Goal: Task Accomplishment & Management: Complete application form

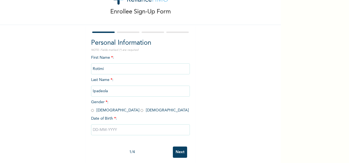
scroll to position [31, 0]
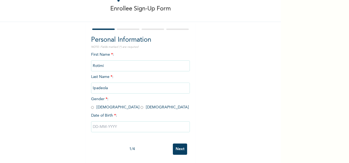
click at [91, 105] on input "radio" at bounding box center [92, 107] width 3 height 5
radio input "true"
click at [98, 122] on input "text" at bounding box center [140, 126] width 99 height 11
select select "7"
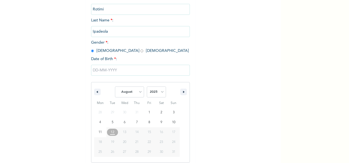
scroll to position [87, 0]
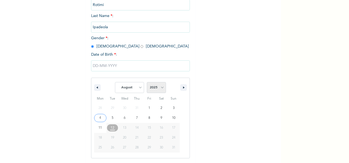
click at [160, 86] on select "2025 2024 2023 2022 2021 2020 2019 2018 2017 2016 2015 2014 2013 2012 2011 2010…" at bounding box center [156, 87] width 19 height 11
select select "1984"
click at [147, 83] on select "2025 2024 2023 2022 2021 2020 2019 2018 2017 2016 2015 2014 2013 2012 2011 2010…" at bounding box center [156, 87] width 19 height 11
click at [95, 88] on icon "button" at bounding box center [96, 87] width 3 height 2
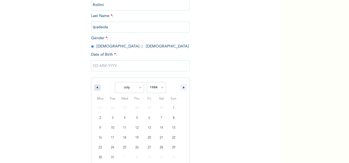
select select "5"
type input "[DATE]"
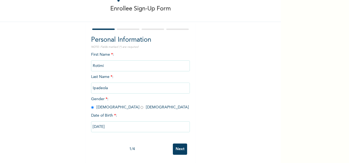
click at [177, 145] on input "Next" at bounding box center [180, 148] width 14 height 11
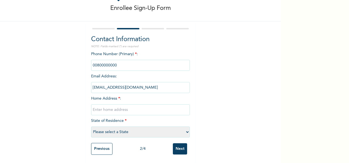
click at [126, 60] on input "phone" at bounding box center [140, 65] width 99 height 11
click at [118, 62] on input "phone" at bounding box center [140, 65] width 99 height 11
click at [125, 60] on input "phone" at bounding box center [140, 65] width 99 height 11
click at [156, 62] on input "phone" at bounding box center [140, 65] width 99 height 11
click at [109, 105] on input "text" at bounding box center [140, 109] width 99 height 11
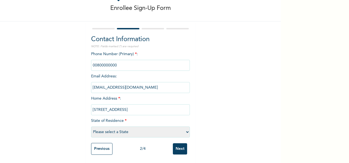
type input "[STREET_ADDRESS]"
click at [121, 126] on select "Please select a State [PERSON_NAME] (FCT) [PERSON_NAME] Ibom [GEOGRAPHIC_DATA] …" at bounding box center [140, 131] width 99 height 11
select select "25"
click at [91, 126] on select "Please select a State [PERSON_NAME] (FCT) [PERSON_NAME] Ibom [GEOGRAPHIC_DATA] …" at bounding box center [140, 131] width 99 height 11
click at [115, 60] on input "phone" at bounding box center [140, 65] width 99 height 11
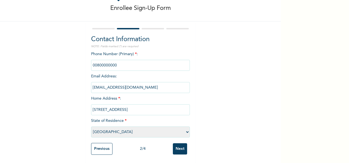
click at [115, 60] on input "phone" at bounding box center [140, 65] width 99 height 11
click at [214, 66] on div "Enrollee Sign-Up Form Contact Information NOTE: Fields marked (*) are required …" at bounding box center [140, 68] width 281 height 189
click at [178, 145] on input "Next" at bounding box center [180, 148] width 14 height 11
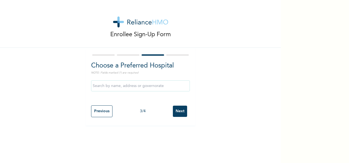
scroll to position [0, 0]
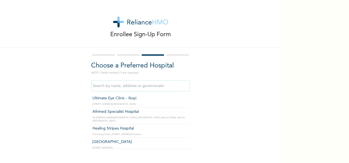
click at [156, 86] on input "text" at bounding box center [140, 85] width 99 height 11
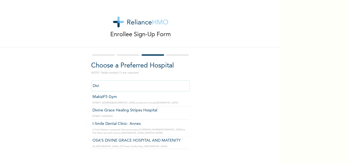
scroll to position [79, 0]
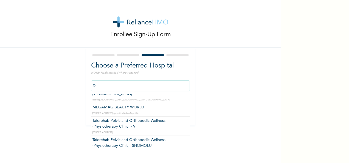
type input "D"
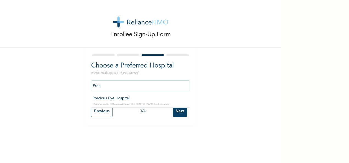
scroll to position [0, 0]
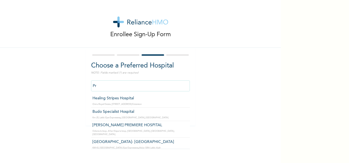
type input "P"
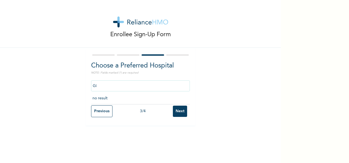
type input "G"
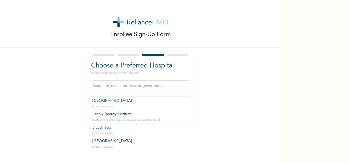
scroll to position [13830, 0]
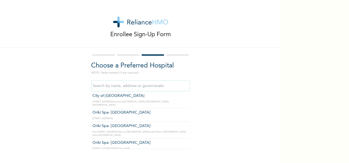
click at [137, 84] on input "text" at bounding box center [140, 85] width 99 height 11
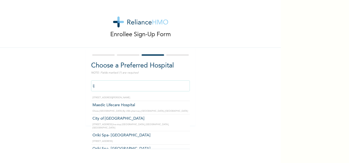
scroll to position [765, 0]
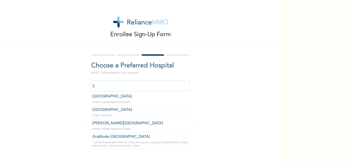
type input "i"
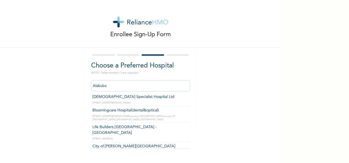
scroll to position [0, 0]
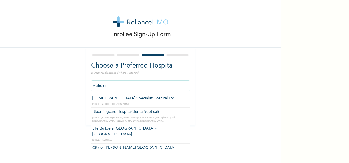
type input "Bloomingcare Hospital(dental&optical)"
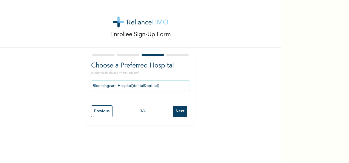
click at [179, 111] on input "Next" at bounding box center [180, 111] width 14 height 11
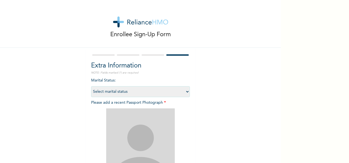
click at [181, 92] on select "Select marital status [DEMOGRAPHIC_DATA] Married [DEMOGRAPHIC_DATA] Widow/[DEMO…" at bounding box center [140, 91] width 99 height 11
select select "2"
click at [91, 86] on select "Select marital status [DEMOGRAPHIC_DATA] Married [DEMOGRAPHIC_DATA] Widow/[DEMO…" at bounding box center [140, 91] width 99 height 11
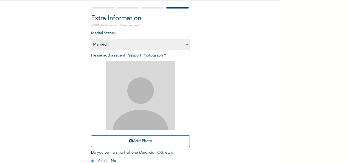
scroll to position [78, 0]
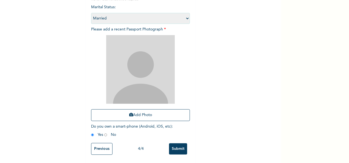
click at [103, 145] on input "Previous" at bounding box center [101, 149] width 21 height 12
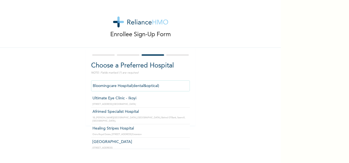
click at [165, 83] on input "Bloomingcare Hospital(dental&optical)" at bounding box center [140, 85] width 99 height 11
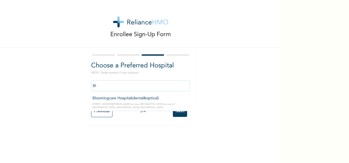
type input "B"
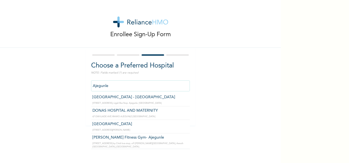
scroll to position [12, 0]
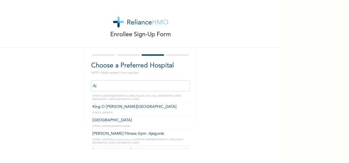
type input "A"
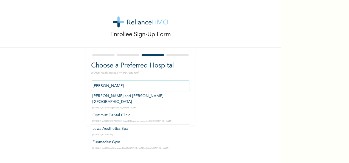
scroll to position [42, 0]
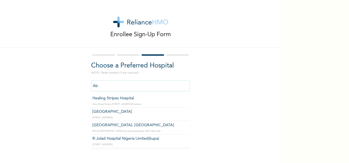
type input "A"
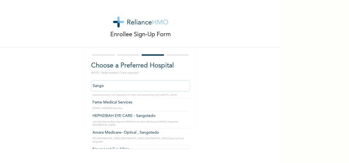
scroll to position [0, 0]
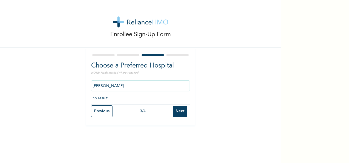
click at [151, 86] on input "[PERSON_NAME]" at bounding box center [140, 85] width 99 height 11
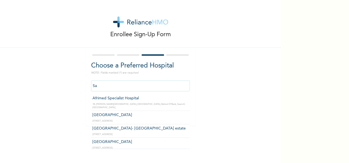
type input "S"
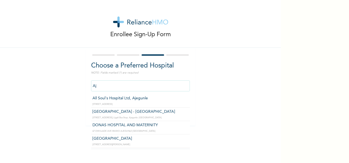
type input "A"
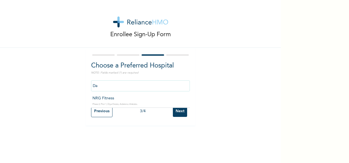
type input "D"
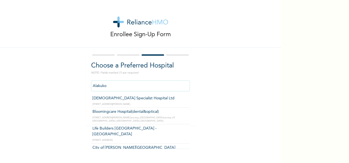
type input "Bloomingcare Hospital(dental&optical)"
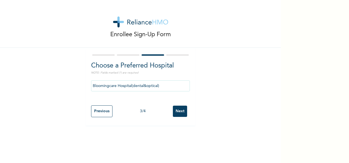
click at [181, 110] on input "Next" at bounding box center [180, 111] width 14 height 11
select select "2"
